Goal: Transaction & Acquisition: Purchase product/service

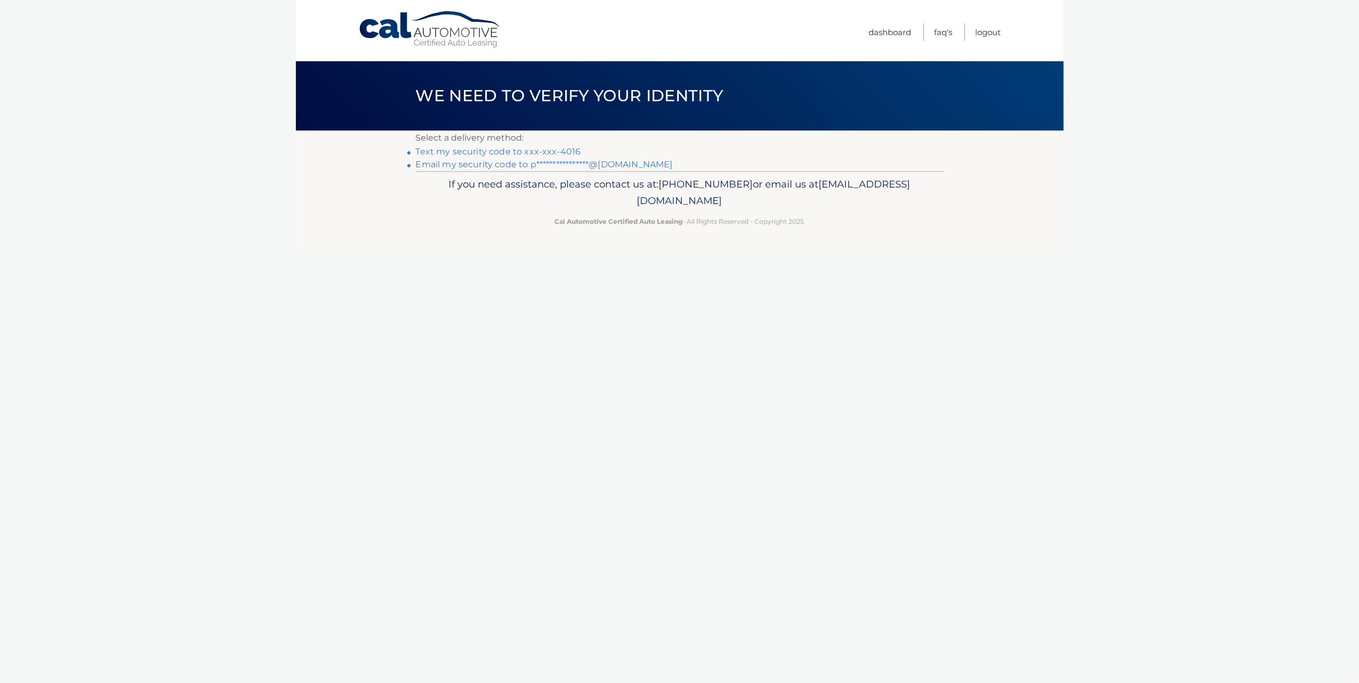
click at [551, 149] on link "Text my security code to xxx-xxx-4016" at bounding box center [498, 152] width 165 height 10
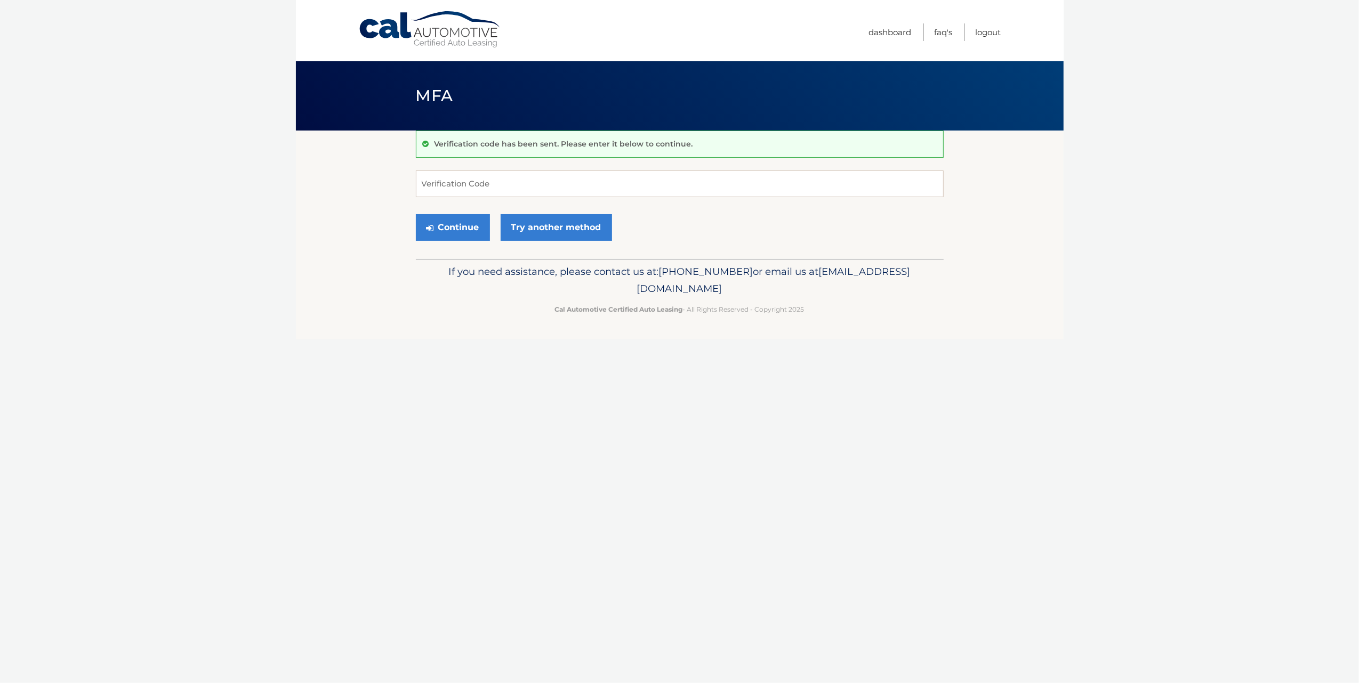
drag, startPoint x: 444, startPoint y: 197, endPoint x: 449, endPoint y: 194, distance: 5.8
click at [445, 197] on form "Verification Code Continue Try another method" at bounding box center [680, 209] width 528 height 76
click at [452, 190] on input "Verification Code" at bounding box center [680, 184] width 528 height 27
type input "624614"
click at [463, 230] on button "Continue" at bounding box center [453, 227] width 74 height 27
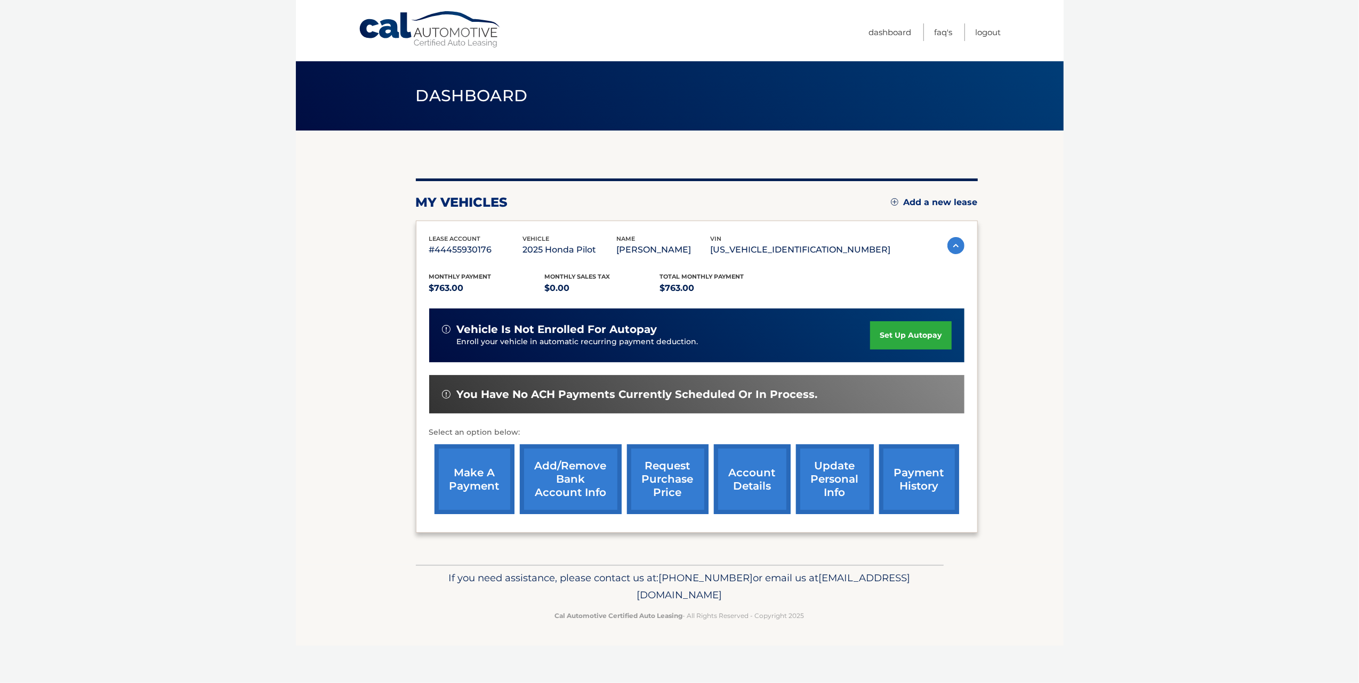
click at [914, 491] on link "payment history" at bounding box center [919, 480] width 80 height 70
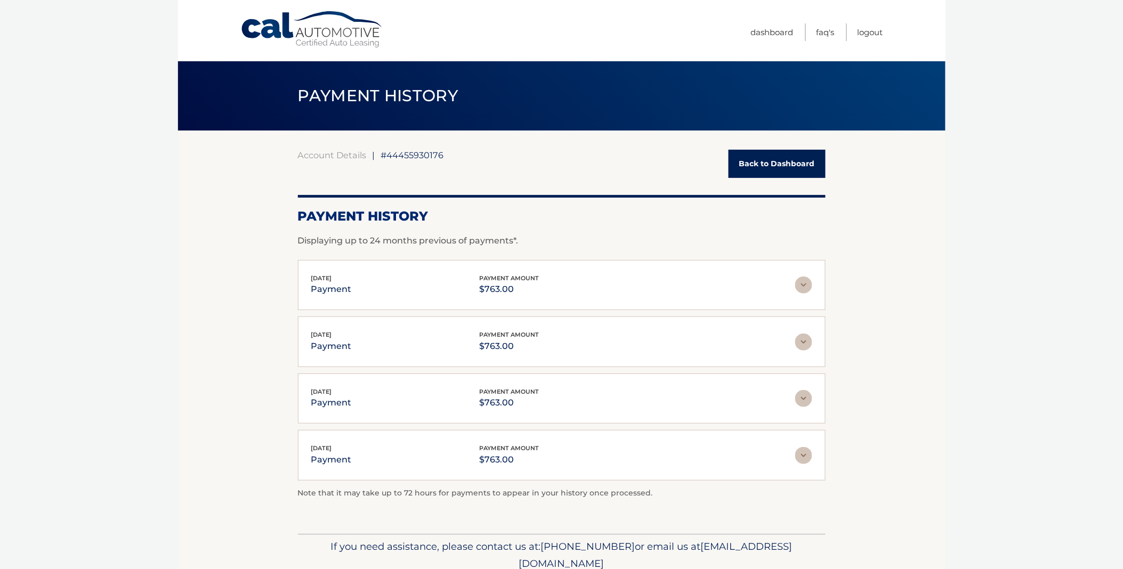
click at [764, 157] on link "Back to Dashboard" at bounding box center [777, 164] width 97 height 28
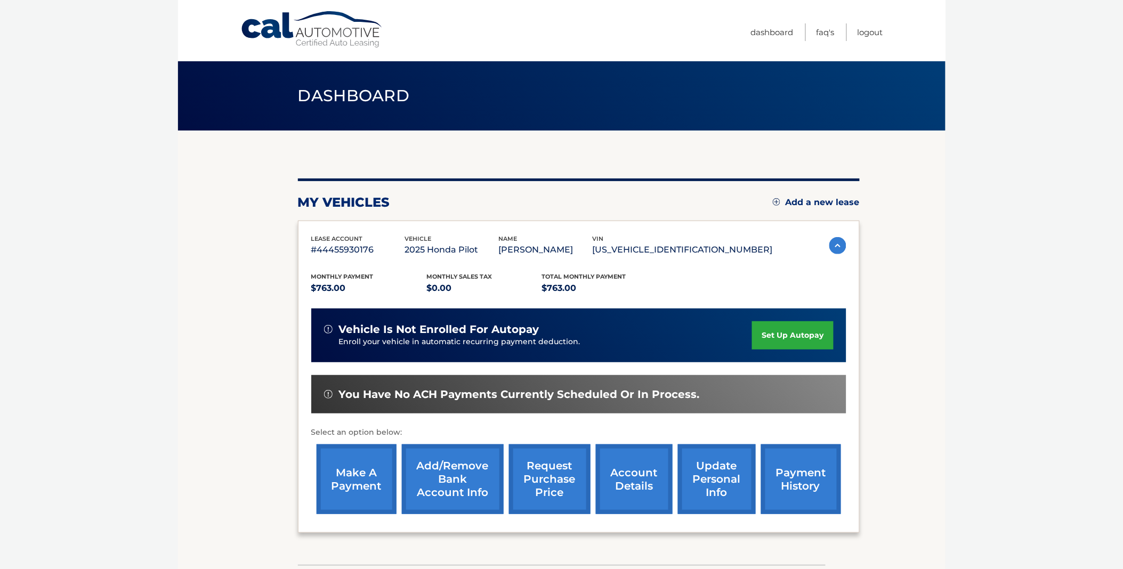
click at [375, 512] on link "make a payment" at bounding box center [357, 480] width 80 height 70
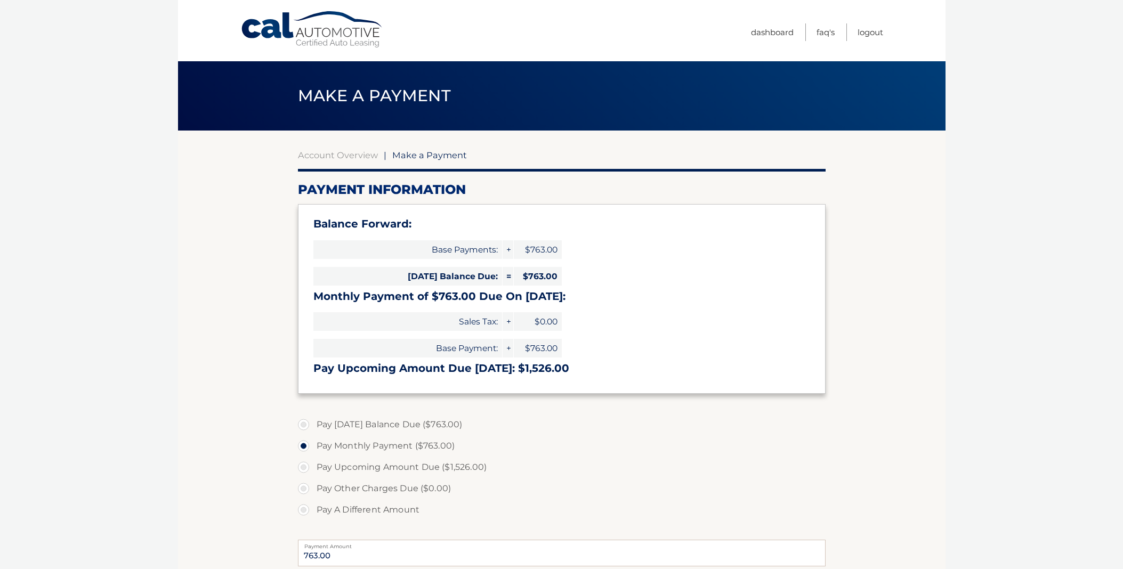
select select "YmUxMDIxZTctMGY4My00Yzk1LWJmMmUtNTFhZDE1NGI2MTJh"
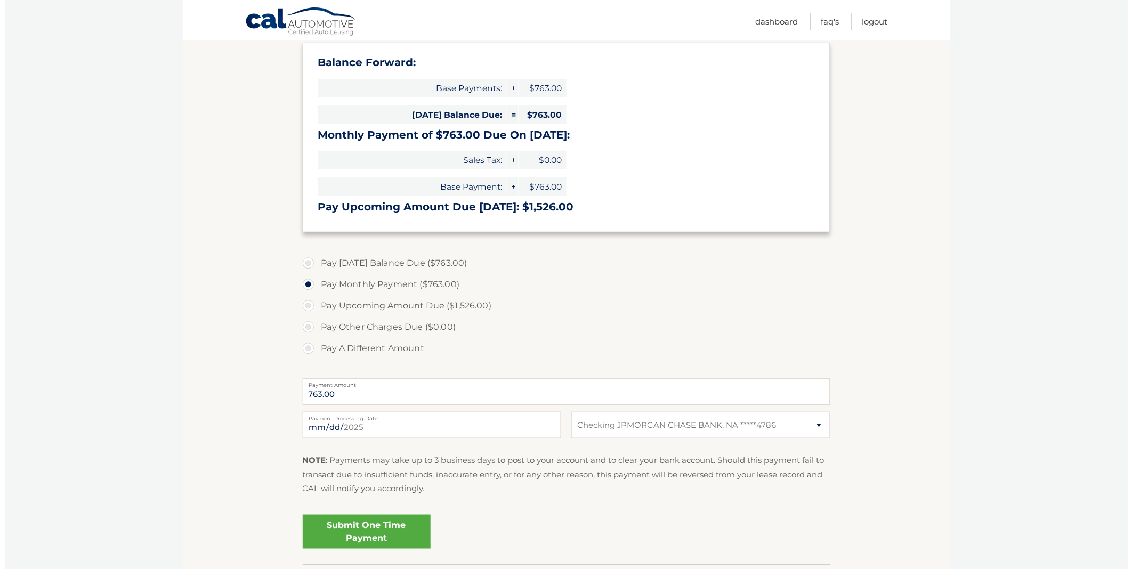
scroll to position [160, 0]
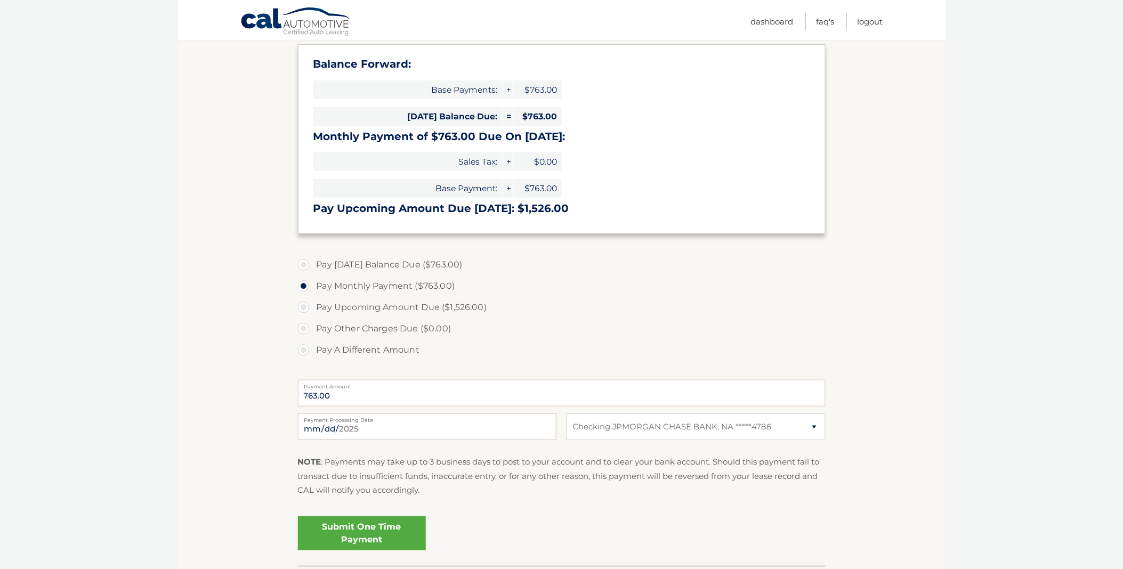
click at [359, 524] on link "Submit One Time Payment" at bounding box center [362, 533] width 128 height 34
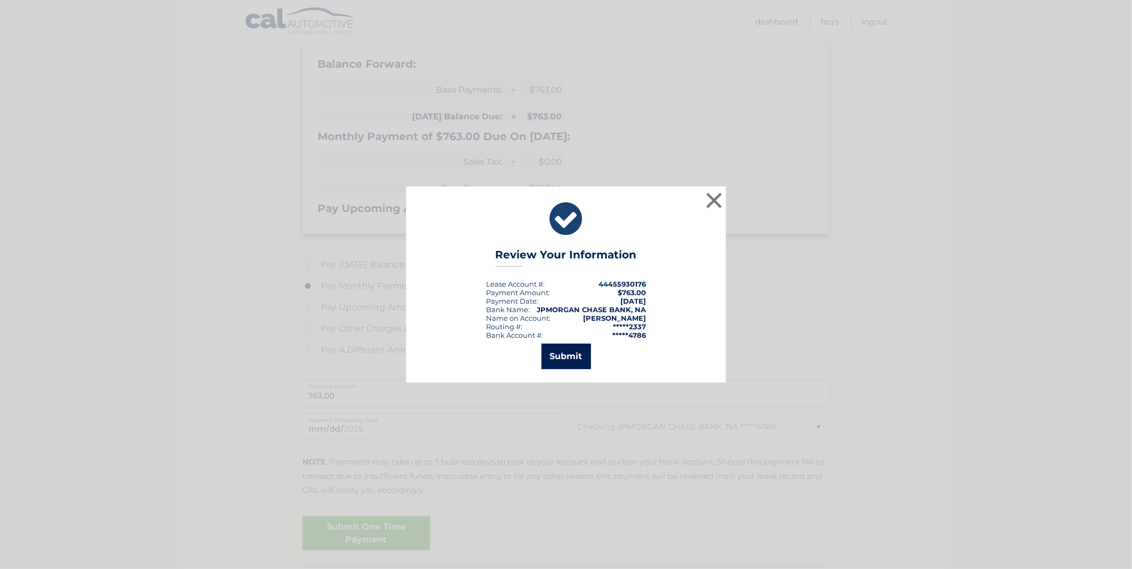
click at [568, 359] on button "Submit" at bounding box center [567, 357] width 50 height 26
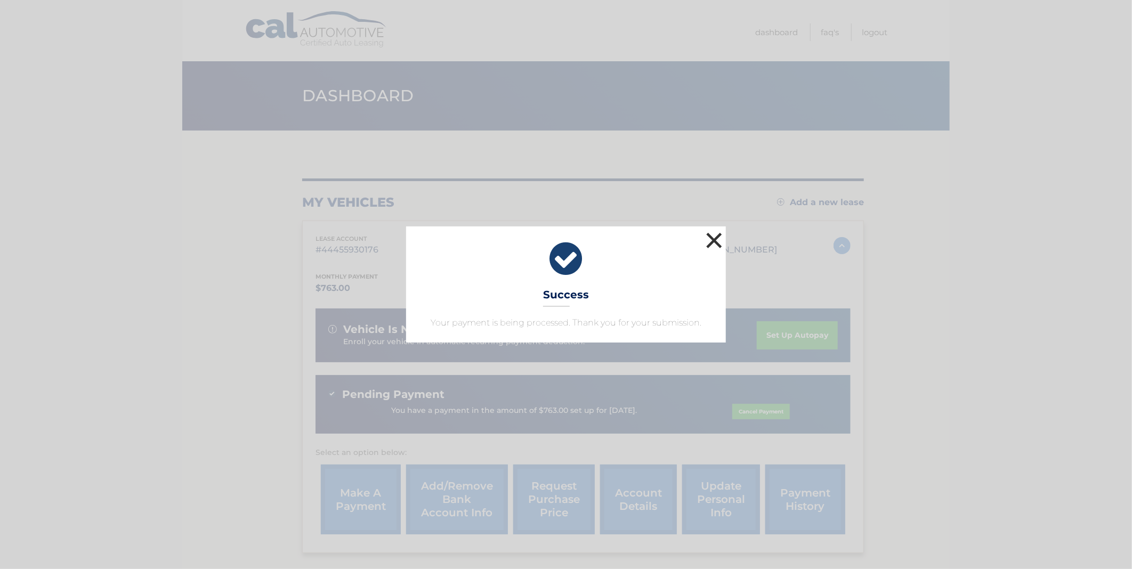
click at [711, 246] on button "×" at bounding box center [714, 240] width 21 height 21
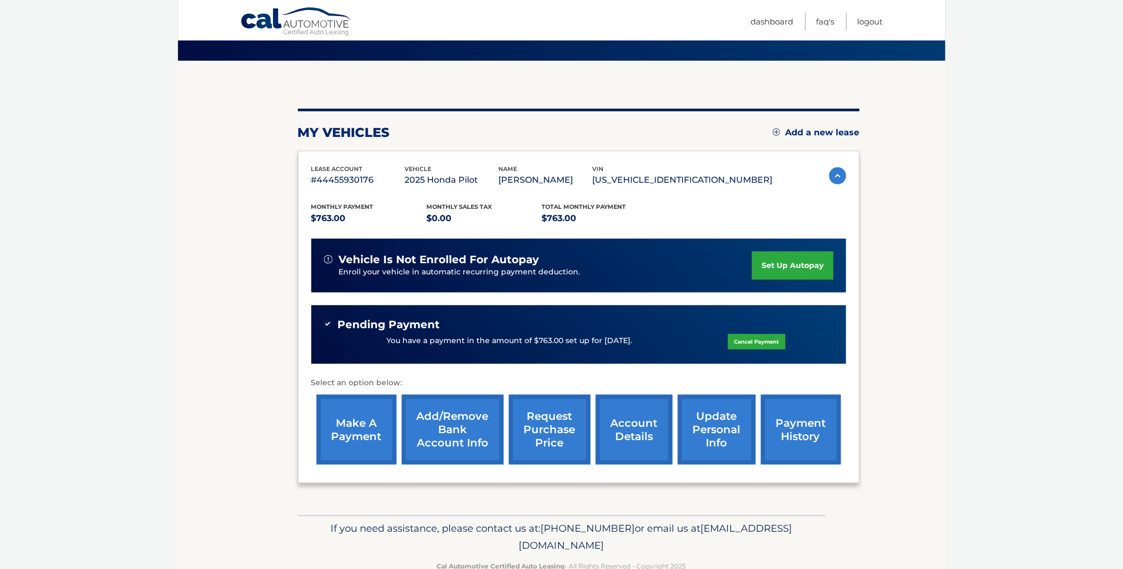
scroll to position [64, 0]
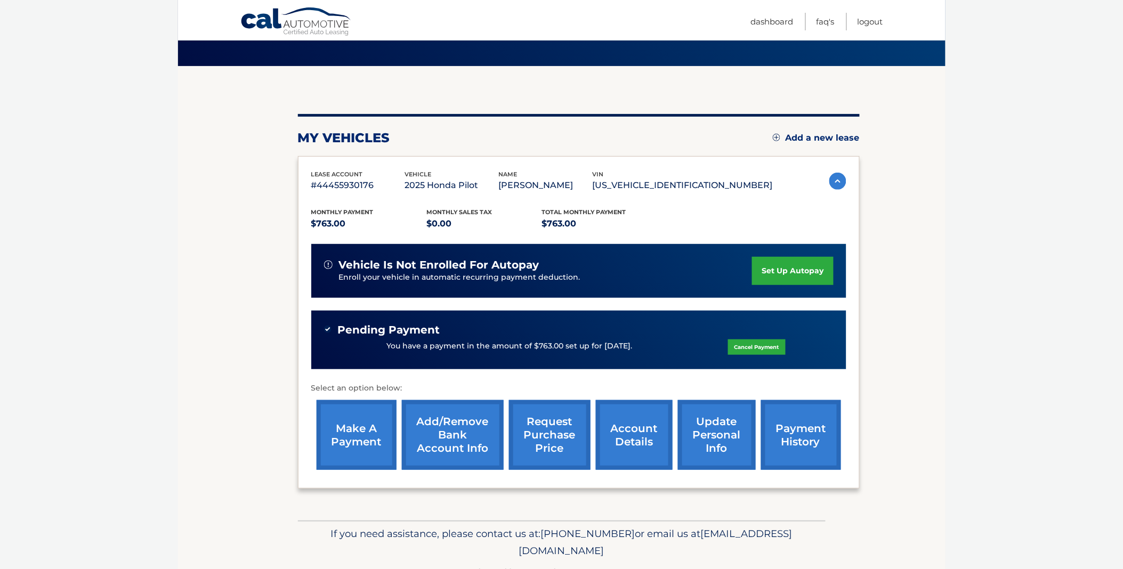
click at [802, 449] on link "payment history" at bounding box center [801, 435] width 80 height 70
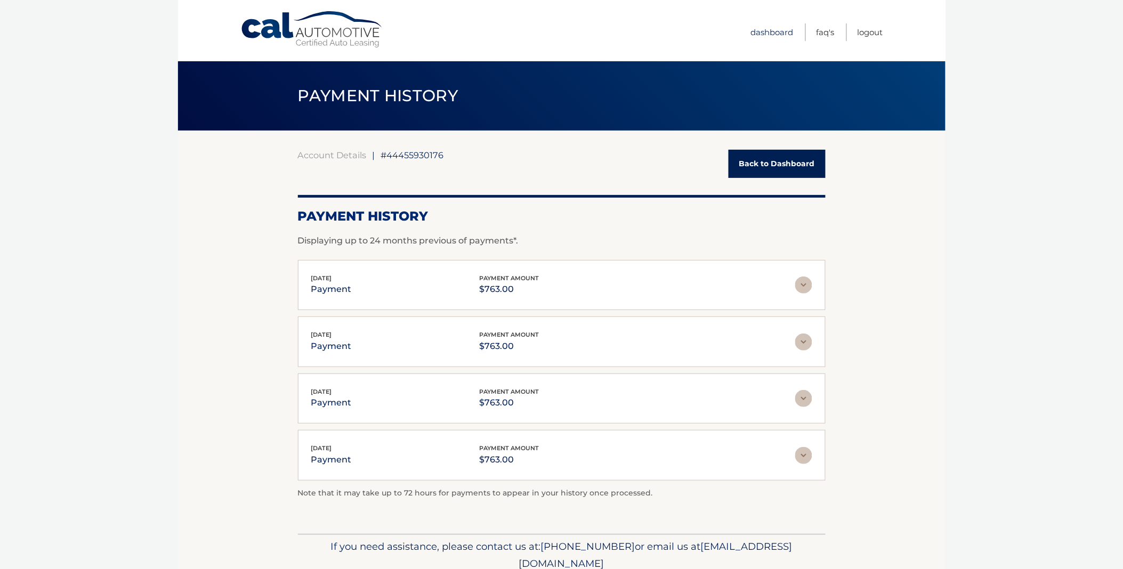
click at [757, 25] on link "Dashboard" at bounding box center [772, 32] width 43 height 18
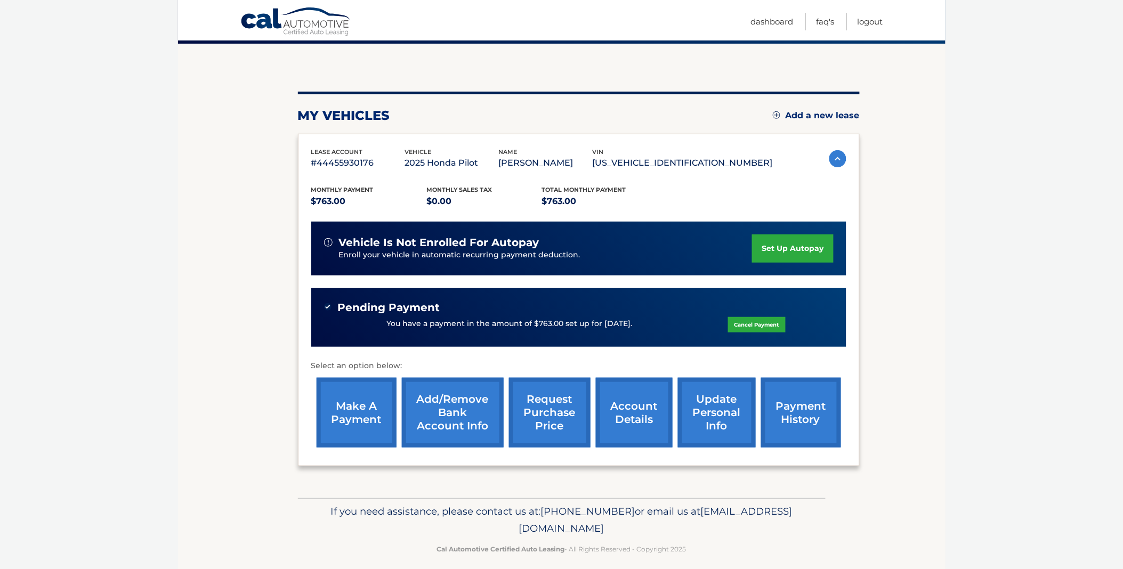
scroll to position [110, 0]
